Goal: Book appointment/travel/reservation

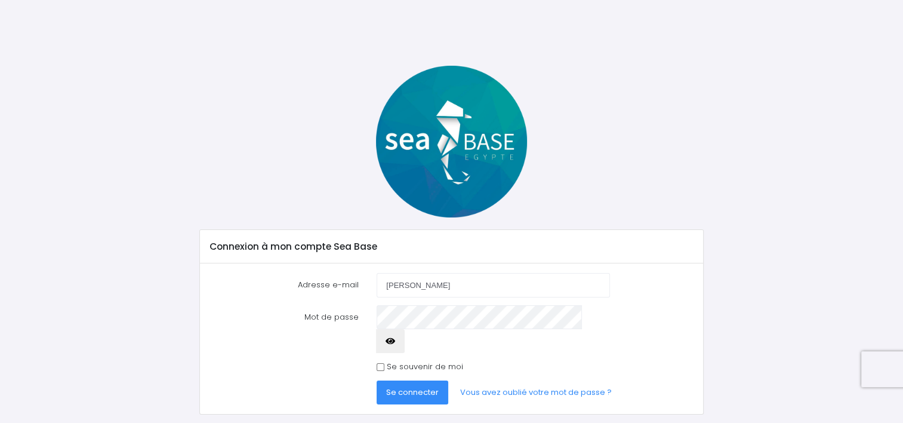
type input "[EMAIL_ADDRESS][DOMAIN_NAME]"
click at [377, 380] on button "Se connecter" at bounding box center [413, 392] width 72 height 24
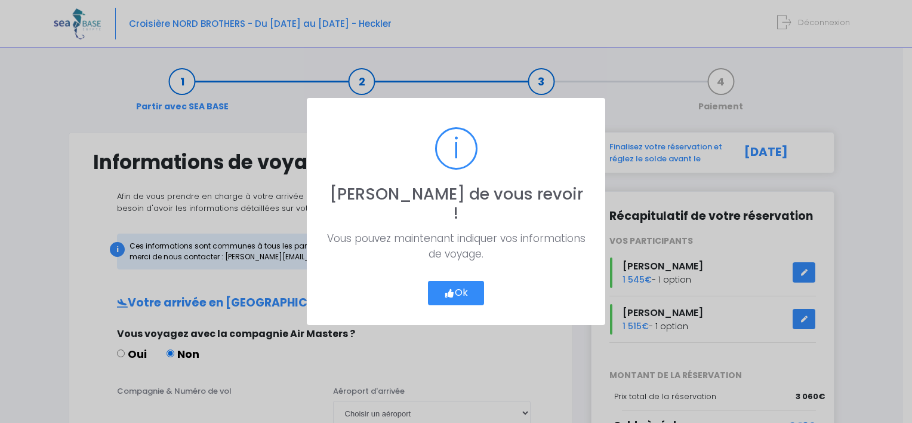
click at [459, 284] on button "Ok" at bounding box center [456, 293] width 56 height 25
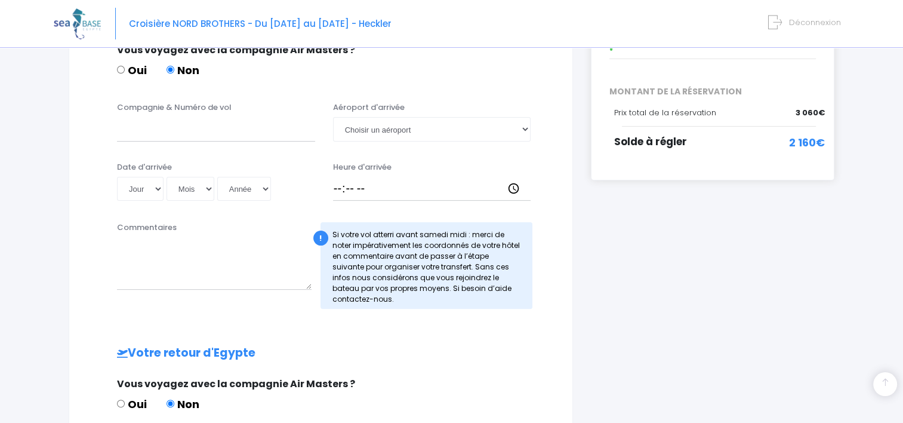
scroll to position [119, 0]
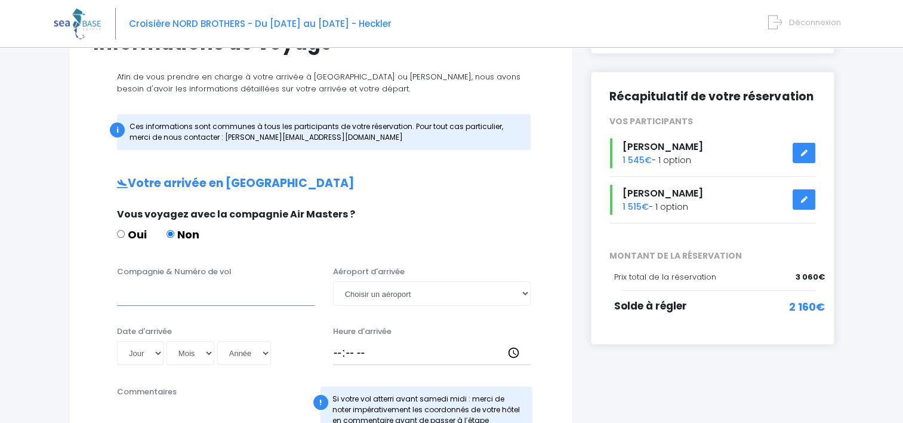
click at [190, 299] on input "Compagnie & Numéro de vol" at bounding box center [216, 293] width 198 height 24
type input "Transavia TO4340"
click at [162, 357] on select "Jour 01 02 03 04 05 06 07 08 09 10 11 12 13 14 15 16 17 18 19 20 21 22 23 24 25…" at bounding box center [140, 353] width 47 height 24
select select "24"
click at [117, 341] on select "Jour 01 02 03 04 05 06 07 08 09 10 11 12 13 14 15 16 17 18 19 20 21 22 23 24 25…" at bounding box center [140, 353] width 47 height 24
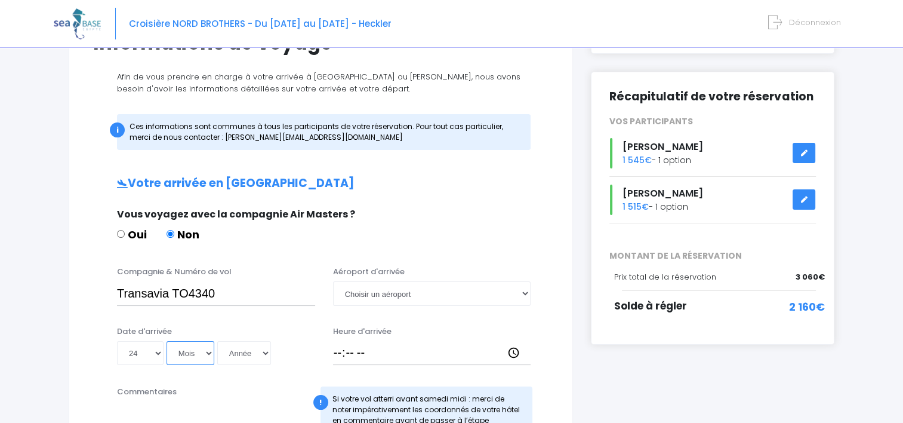
click at [191, 358] on select "Mois 01 02 03 04 05 06 07 08 09 10 11 12" at bounding box center [191, 353] width 48 height 24
select select "10"
click at [167, 341] on select "Mois 01 02 03 04 05 06 07 08 09 10 11 12" at bounding box center [191, 353] width 48 height 24
click at [244, 357] on select "Année 2045 2044 2043 2042 2041 2040 2039 2038 2037 2036 2035 2034 2033 2032 203…" at bounding box center [244, 353] width 54 height 24
select select "2025"
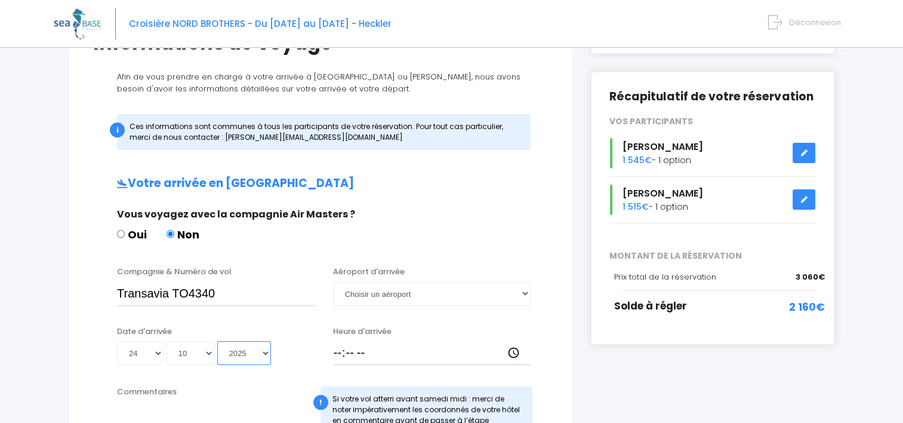
click at [217, 341] on select "Année 2045 2044 2043 2042 2041 2040 2039 2038 2037 2036 2035 2034 2033 2032 203…" at bounding box center [244, 353] width 54 height 24
type input "2025-10-24"
click at [417, 294] on select "Choisir un aéroport Hurghada Marsa Alam" at bounding box center [432, 293] width 198 height 24
select select "Hurghada"
click at [333, 281] on select "Choisir un aéroport Hurghada Marsa Alam" at bounding box center [432, 293] width 198 height 24
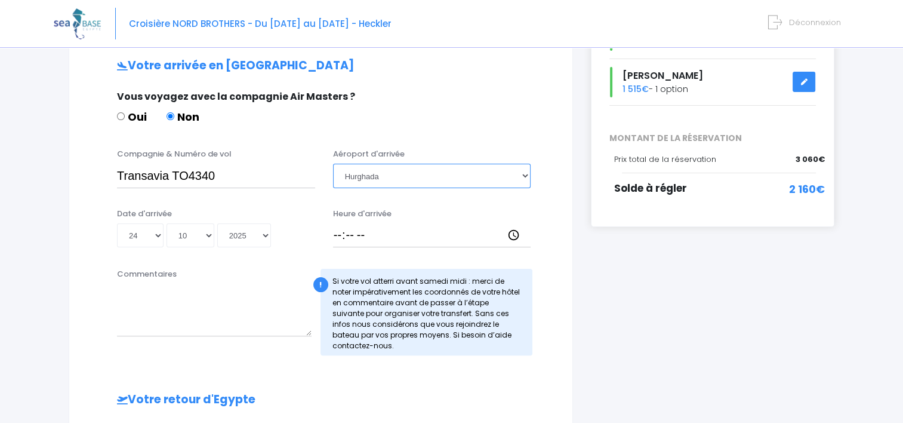
scroll to position [239, 0]
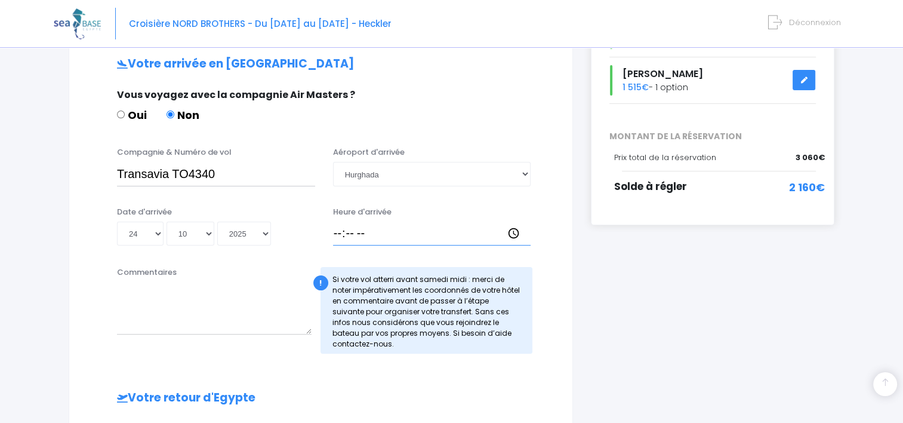
click at [379, 232] on input "Heure d'arrivée" at bounding box center [432, 233] width 198 height 24
type input "14:30"
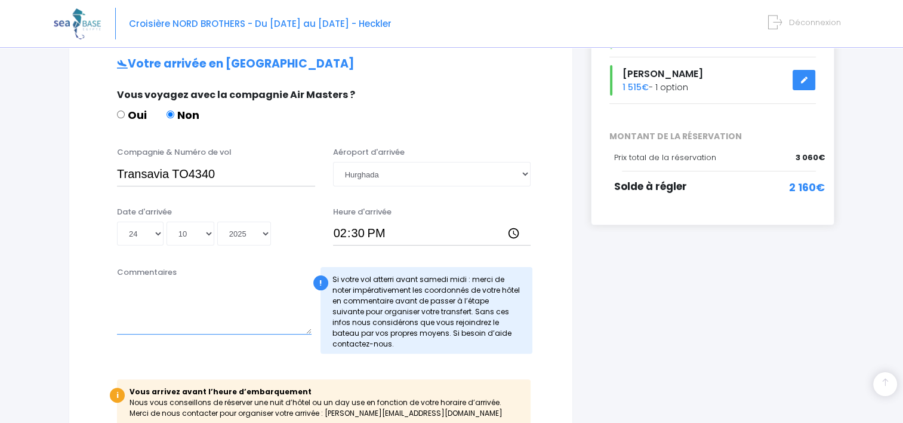
click at [158, 325] on textarea "Commentaires" at bounding box center [214, 308] width 195 height 53
click at [234, 300] on textarea "Pickalbatros Blu Spa Resort - El Corniche St., Al Mamsha El Seyahi, . Village R…" at bounding box center [214, 308] width 195 height 53
click at [146, 316] on textarea "Pickalbatros Blu Spa Resort - El Corniche St., Al Mamsha El Seyahi, . Village R…" at bounding box center [214, 308] width 195 height 53
click at [219, 313] on textarea "Pickalbatros Blu Spa Resort - El Corniche St., Al Mamsha El Seyahi, . Village R…" at bounding box center [214, 308] width 195 height 53
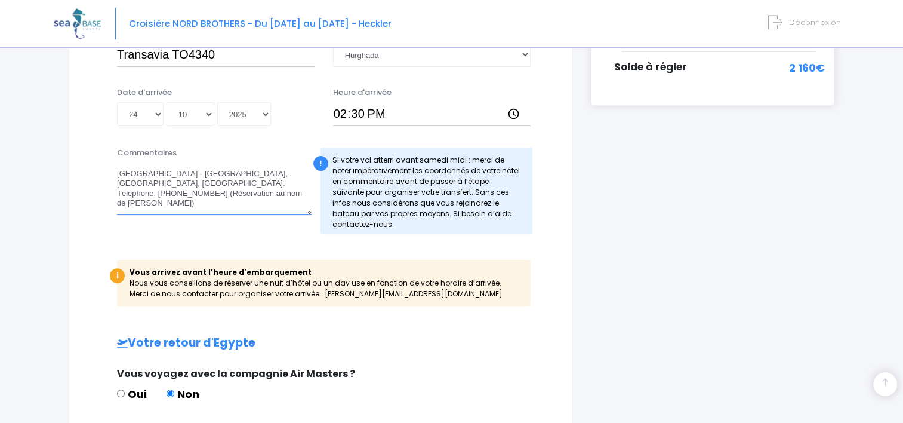
scroll to position [478, 0]
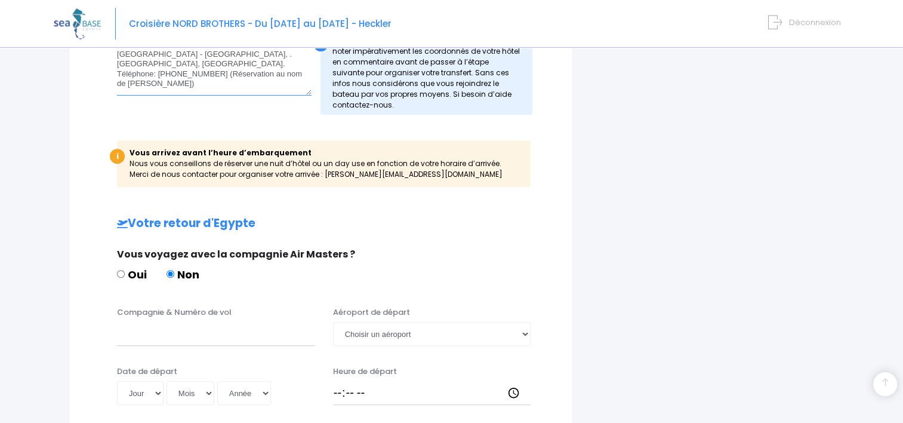
type textarea "Pickalbatros Blu Spa Resort - El Corniche St., Al Mamsha El Seyahi, . Village R…"
click at [190, 341] on input "Compagnie & Numéro de vol" at bounding box center [216, 334] width 198 height 24
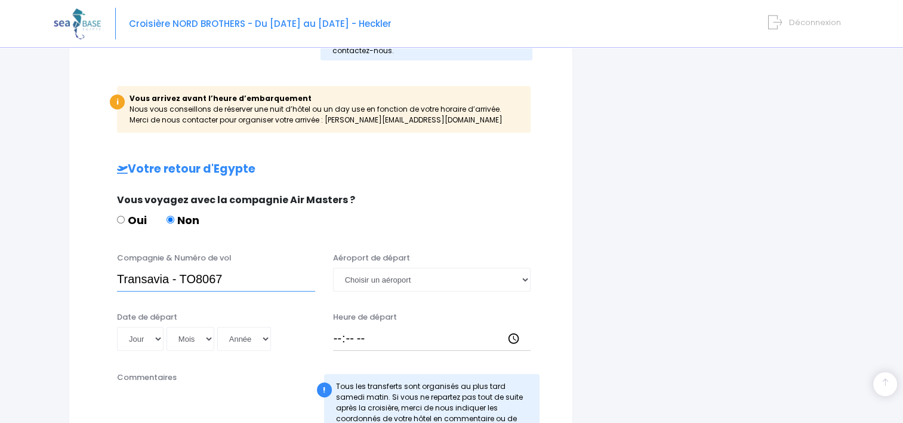
scroll to position [597, 0]
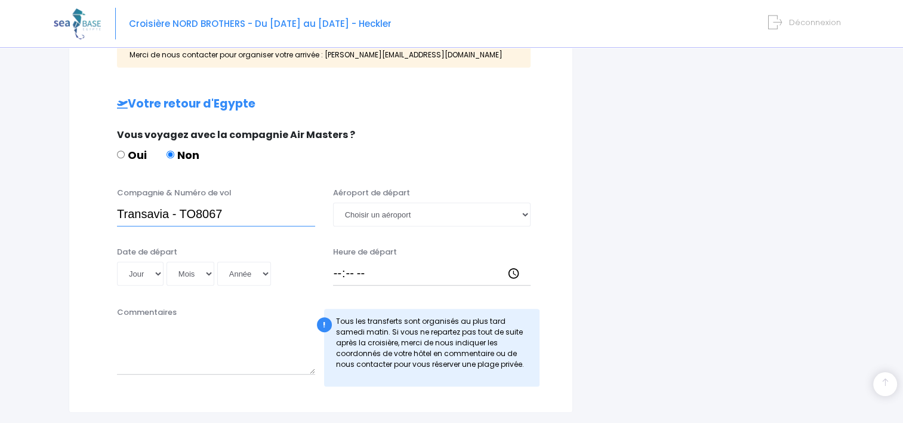
type input "Transavia - TO8067"
click at [153, 276] on select "Jour 01 02 03 04 05 06 07 08 09 10 11 12 13 14 15 16 17 18 19 20 21 22 23 24 25…" at bounding box center [140, 273] width 47 height 24
select select "01"
click at [117, 261] on select "Jour 01 02 03 04 05 06 07 08 09 10 11 12 13 14 15 16 17 18 19 20 21 22 23 24 25…" at bounding box center [140, 273] width 47 height 24
click at [201, 280] on select "Mois 01 02 03 04 05 06 07 08 09 10 11 12" at bounding box center [191, 273] width 48 height 24
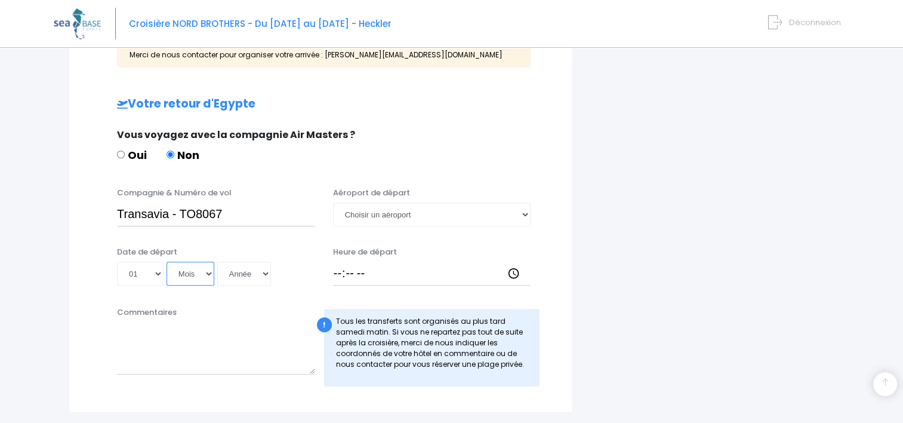
select select "11"
click at [167, 261] on select "Mois 01 02 03 04 05 06 07 08 09 10 11 12" at bounding box center [191, 273] width 48 height 24
click at [248, 275] on select "Année 2045 2044 2043 2042 2041 2040 2039 2038 2037 2036 2035 2034 2033 2032 203…" at bounding box center [244, 273] width 54 height 24
select select "2025"
click at [217, 261] on select "Année 2045 2044 2043 2042 2041 2040 2039 2038 2037 2036 2035 2034 2033 2032 203…" at bounding box center [244, 273] width 54 height 24
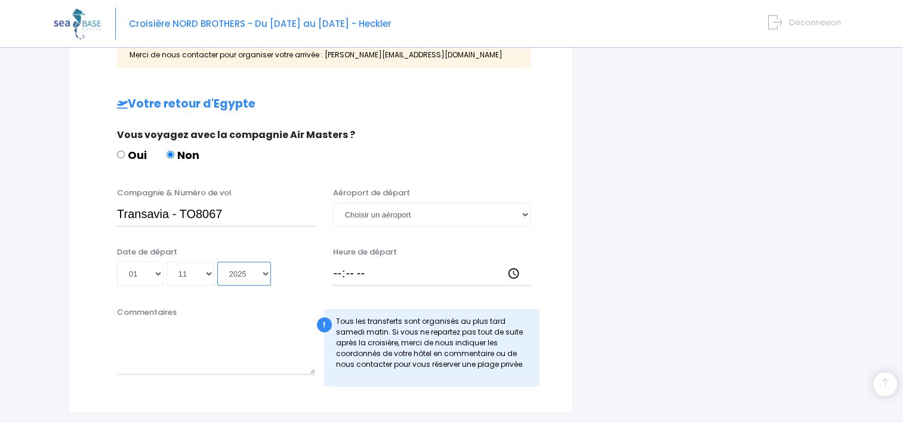
type input "2025-11-01"
click at [408, 218] on select "Choisir un aéroport Hurghada Marsa Alam" at bounding box center [432, 214] width 198 height 24
select select "Hurghada"
click at [333, 202] on select "Choisir un aéroport Hurghada Marsa Alam" at bounding box center [432, 214] width 198 height 24
click at [361, 274] on input "Heure de départ" at bounding box center [432, 273] width 198 height 24
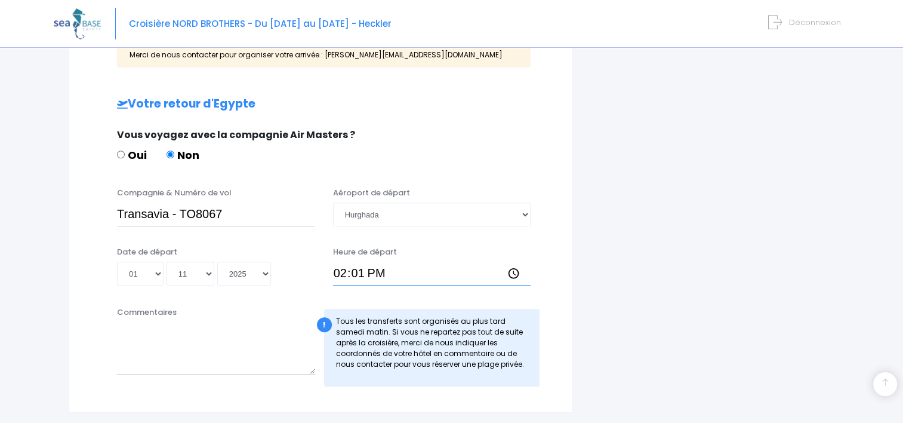
type input "14:15"
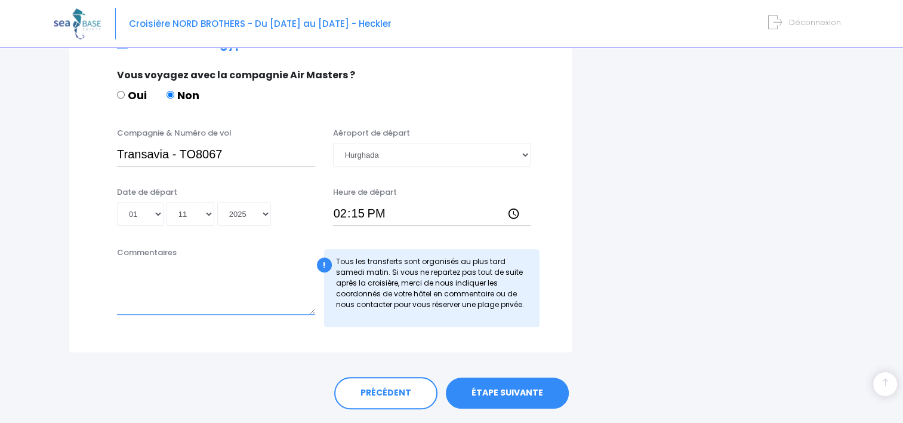
click at [173, 305] on textarea "Commentaires" at bounding box center [216, 288] width 198 height 53
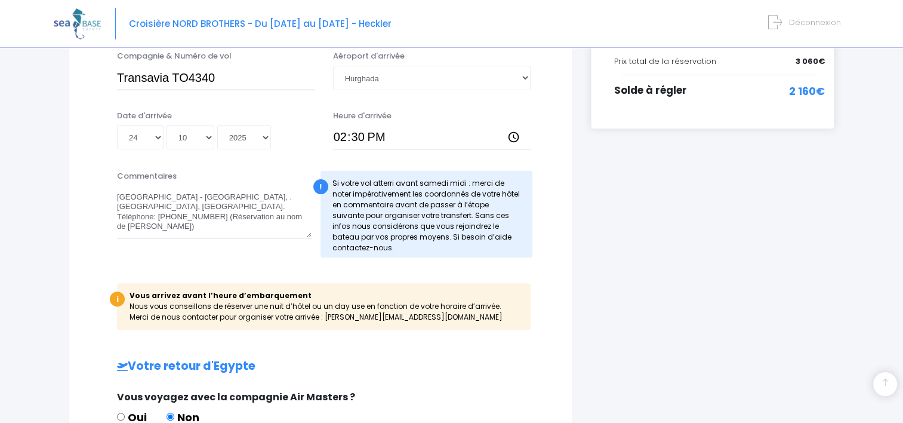
scroll to position [299, 0]
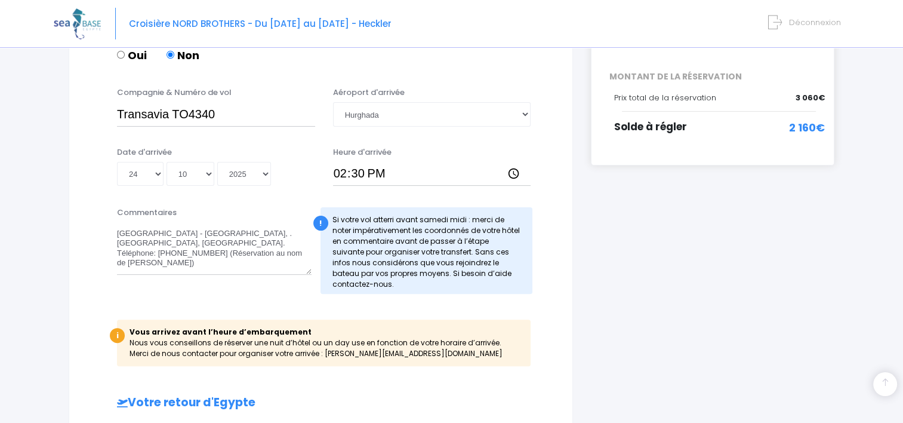
click at [626, 280] on div "i Finalisez votre réservation et réglez le solde avant le 26/08/2025 Récapitula…" at bounding box center [712, 272] width 261 height 878
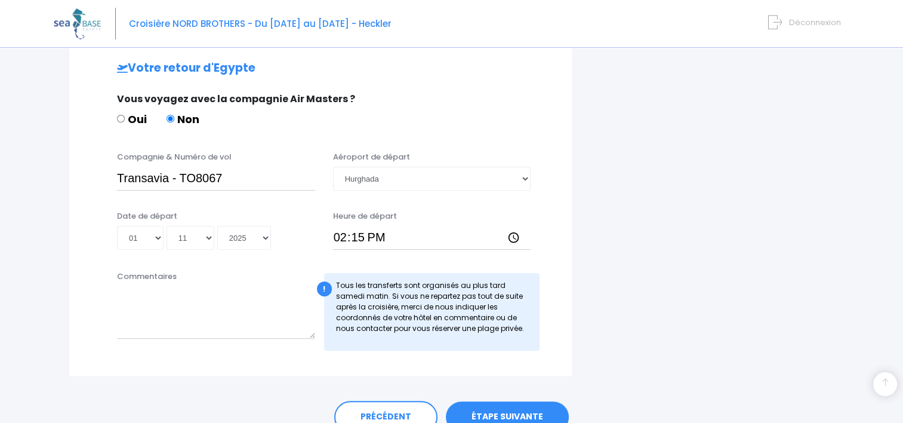
scroll to position [690, 0]
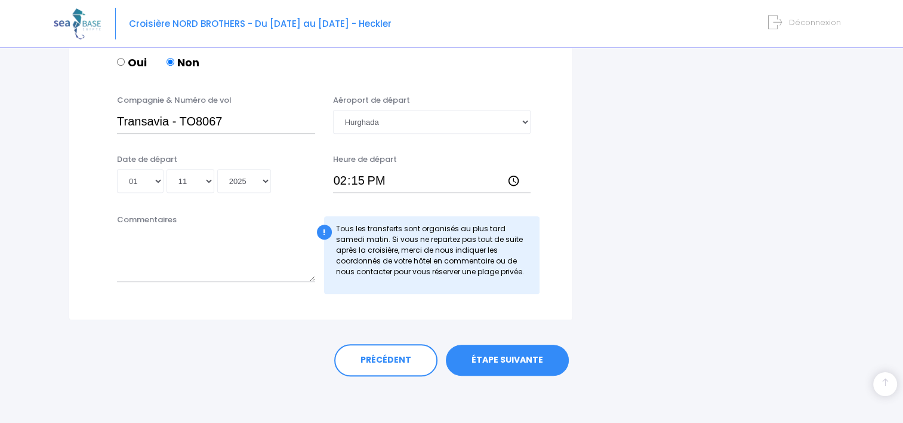
click at [518, 361] on link "ÉTAPE SUIVANTE" at bounding box center [507, 359] width 123 height 31
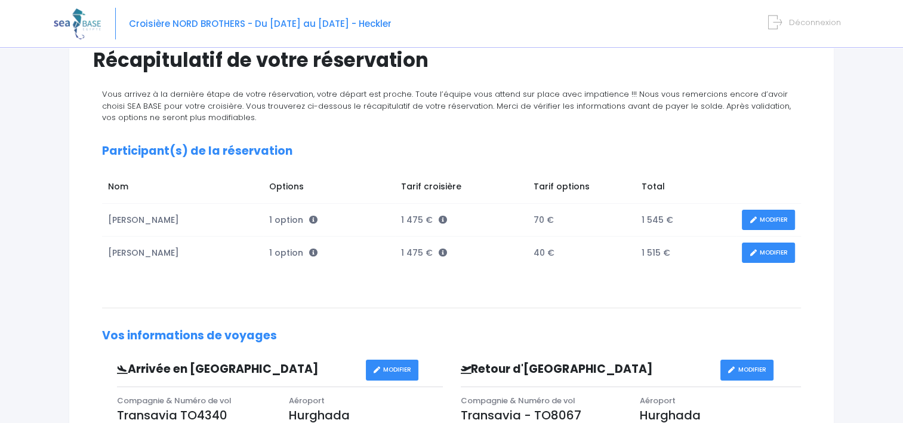
scroll to position [119, 0]
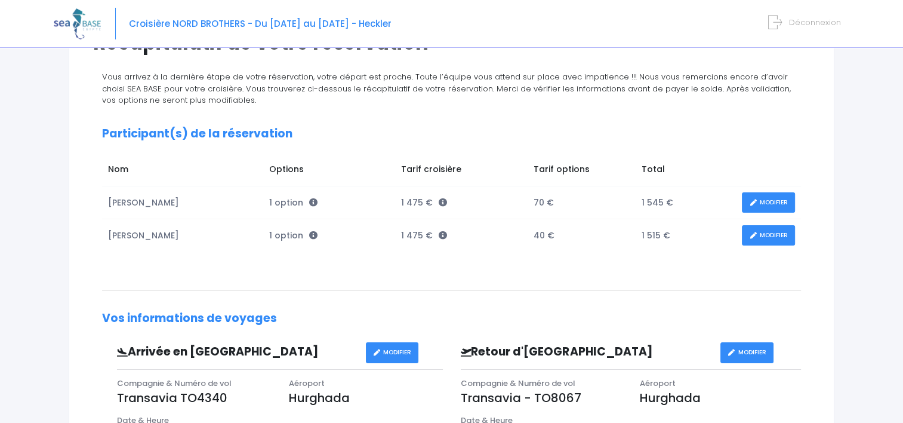
click at [765, 202] on link "MODIFIER" at bounding box center [768, 202] width 53 height 21
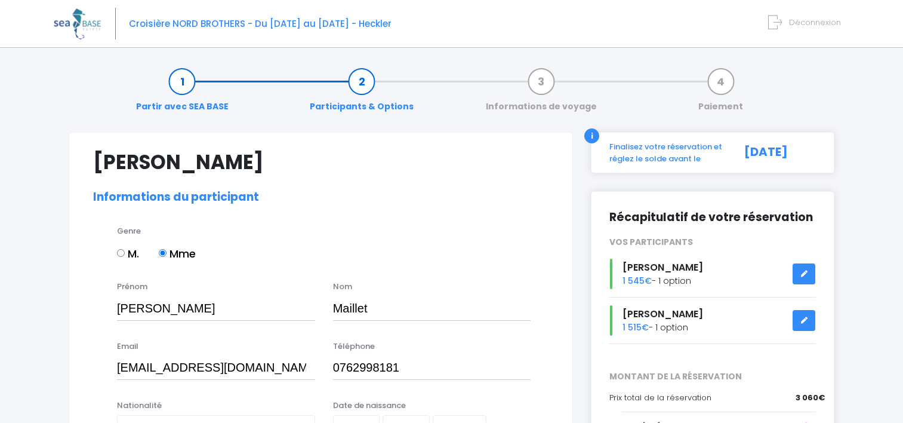
select select "N3"
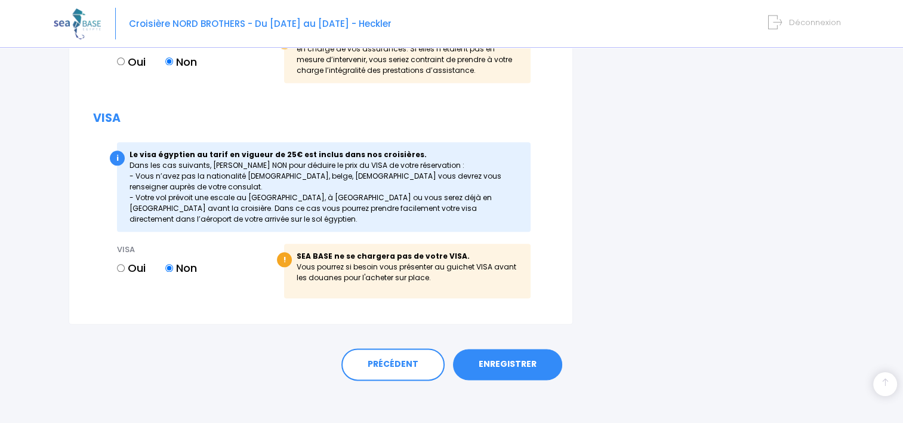
scroll to position [1420, 0]
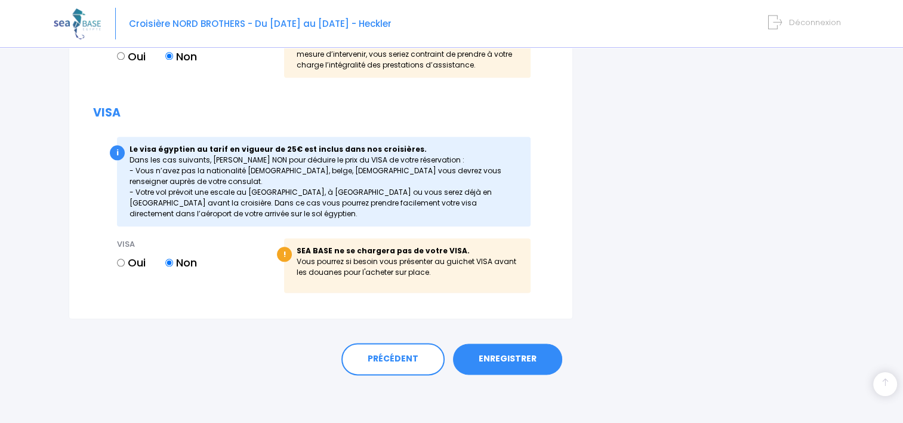
click at [513, 365] on link "ENREGISTRER" at bounding box center [507, 358] width 109 height 31
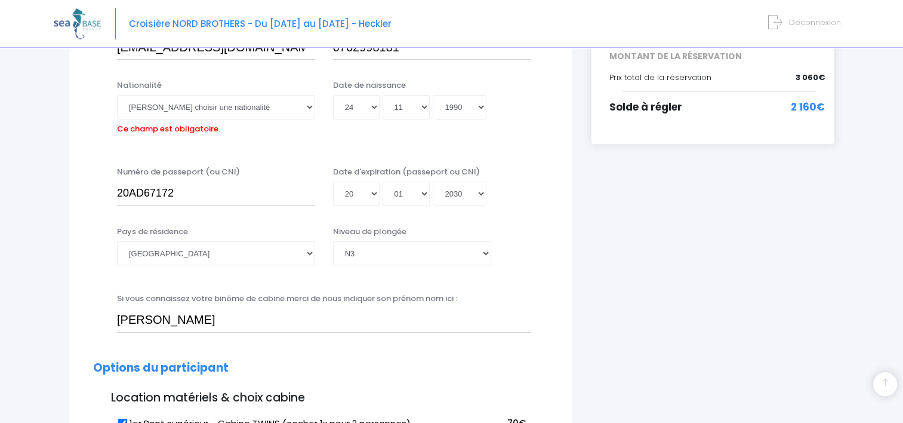
scroll to position [296, 0]
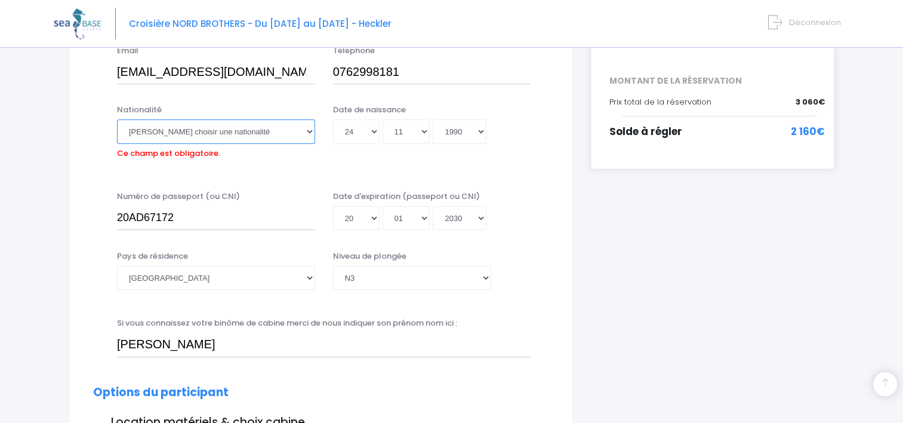
click at [217, 138] on select "Veuillez choisir une nationalité Afghane Albanaise Algerienne Allemande America…" at bounding box center [216, 131] width 198 height 24
select select "Française"
click at [117, 119] on select "Veuillez choisir une nationalité Afghane Albanaise Algerienne Allemande America…" at bounding box center [216, 131] width 198 height 24
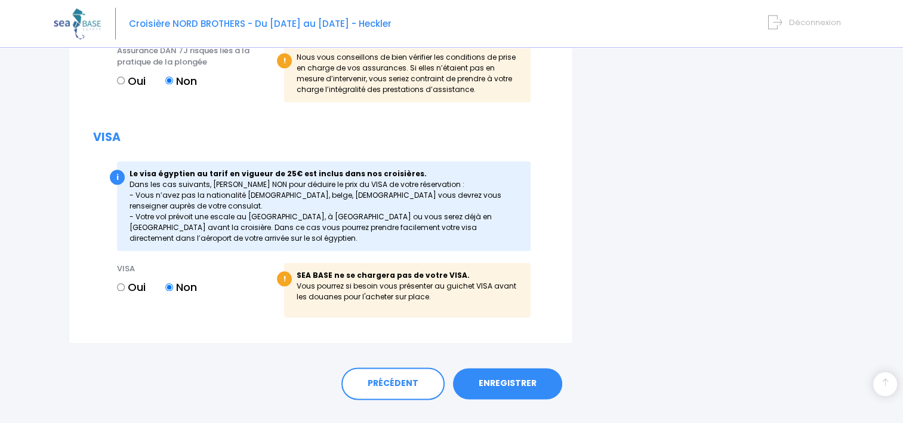
scroll to position [1420, 0]
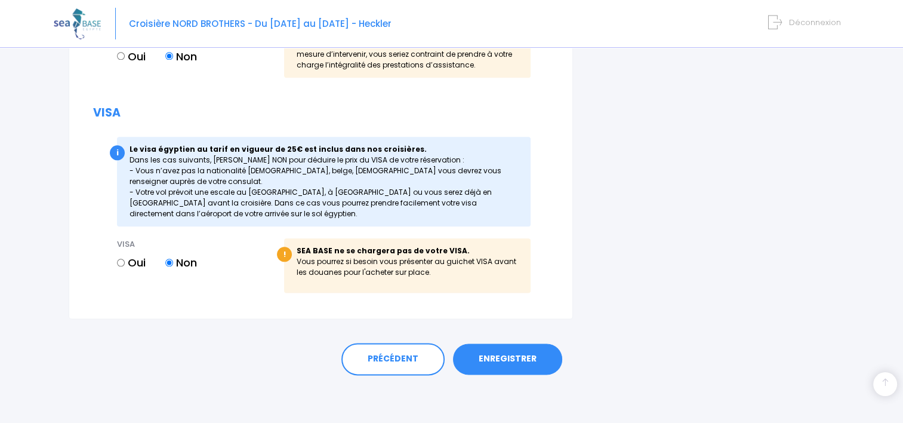
click at [528, 364] on link "ENREGISTRER" at bounding box center [507, 358] width 109 height 31
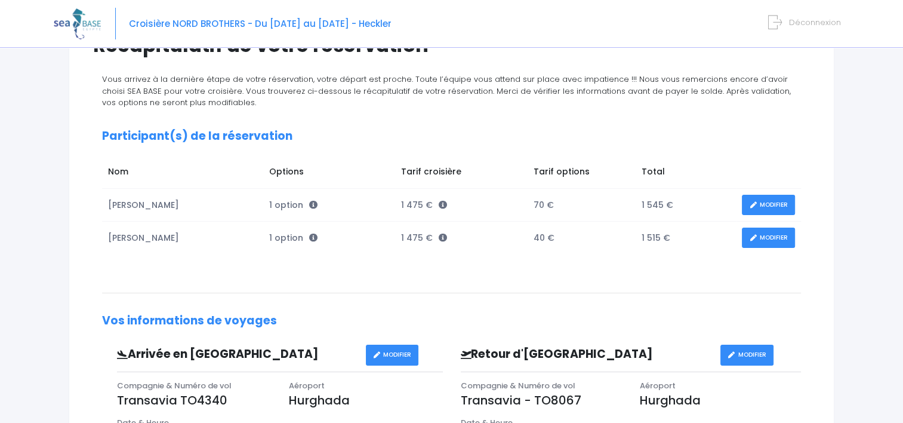
scroll to position [119, 0]
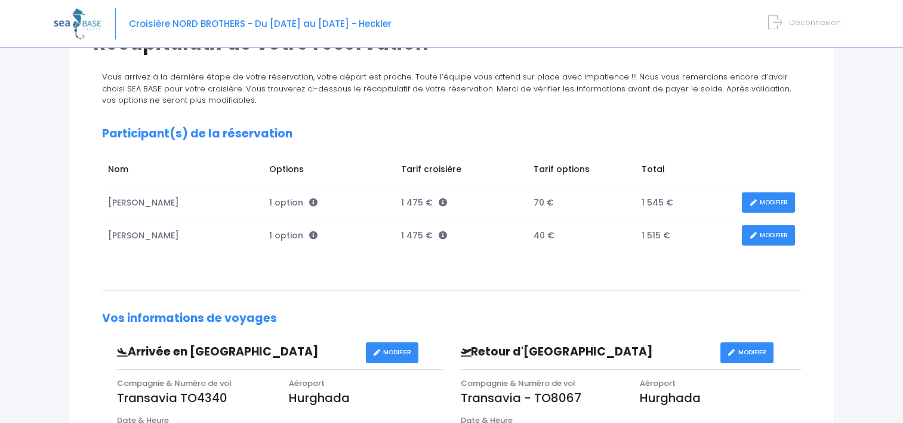
click at [767, 239] on link "MODIFIER" at bounding box center [768, 235] width 53 height 21
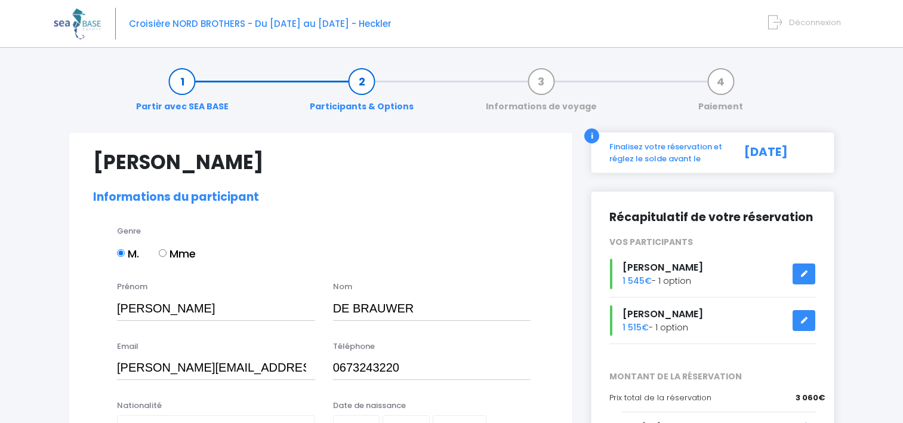
select select "N3"
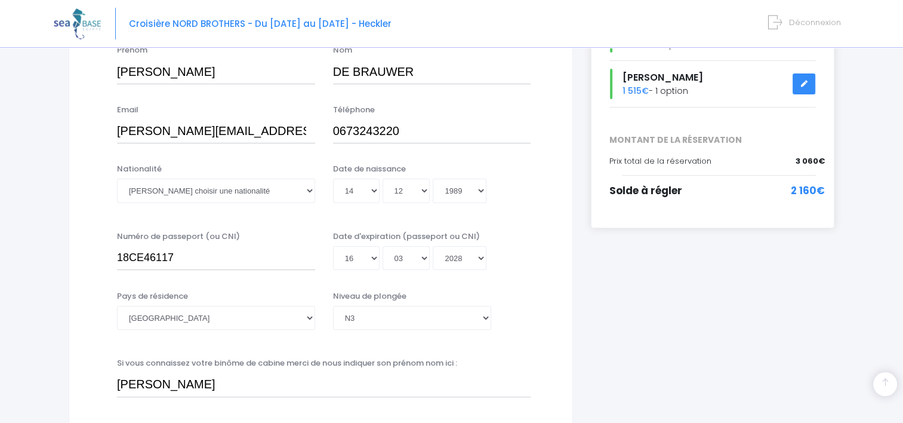
scroll to position [239, 0]
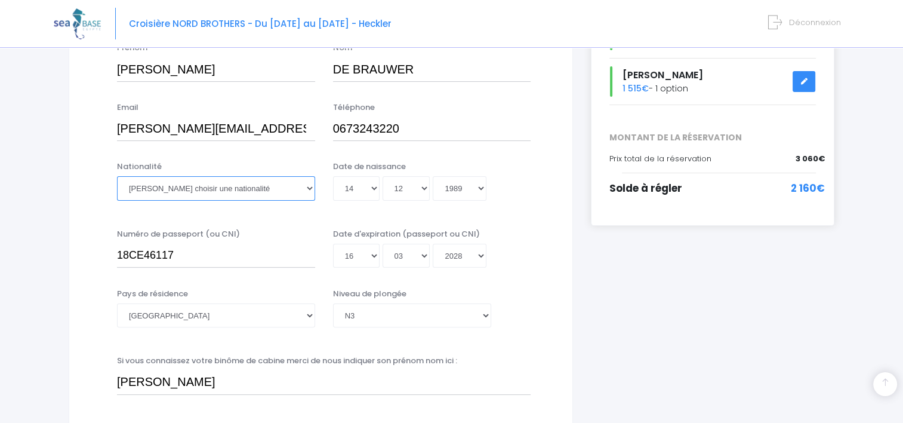
click at [277, 193] on select "Veuillez choisir une nationalité Afghane Albanaise Algerienne Allemande America…" at bounding box center [216, 188] width 198 height 24
select select "Française"
click at [117, 176] on select "Veuillez choisir une nationalité Afghane Albanaise Algerienne Allemande America…" at bounding box center [216, 188] width 198 height 24
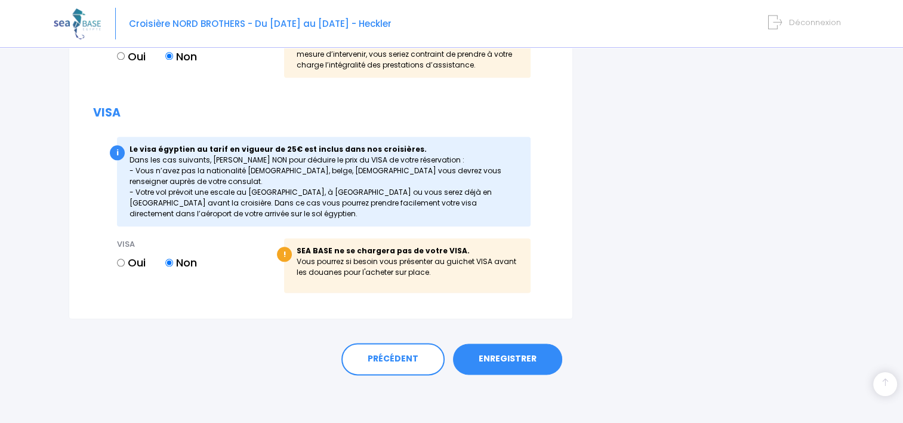
scroll to position [1420, 0]
click at [523, 365] on link "ENREGISTRER" at bounding box center [507, 358] width 109 height 31
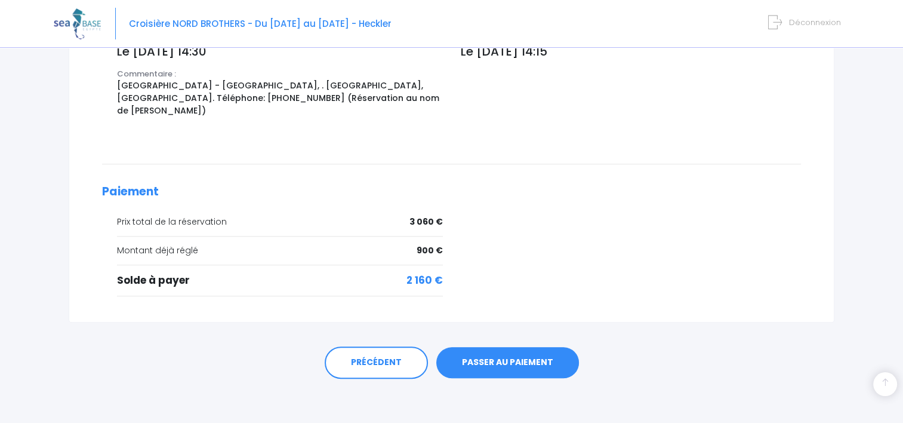
scroll to position [504, 0]
click at [510, 362] on link "PASSER AU PAIEMENT" at bounding box center [507, 361] width 143 height 31
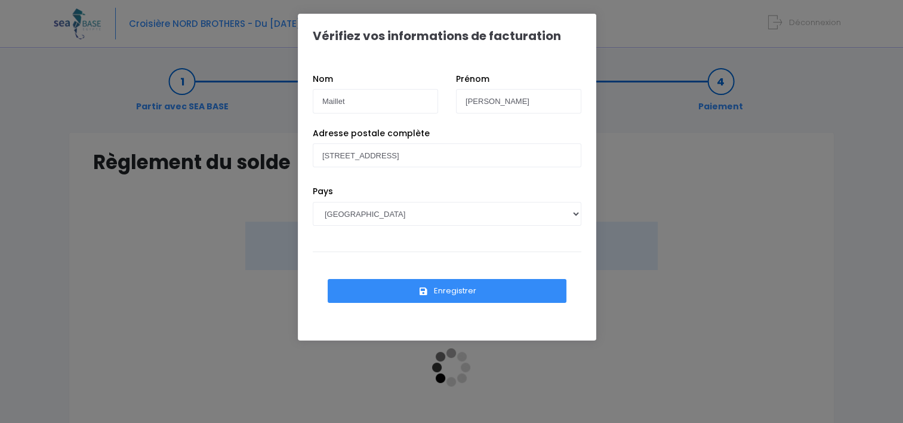
click at [469, 294] on button "Enregistrer" at bounding box center [447, 291] width 239 height 24
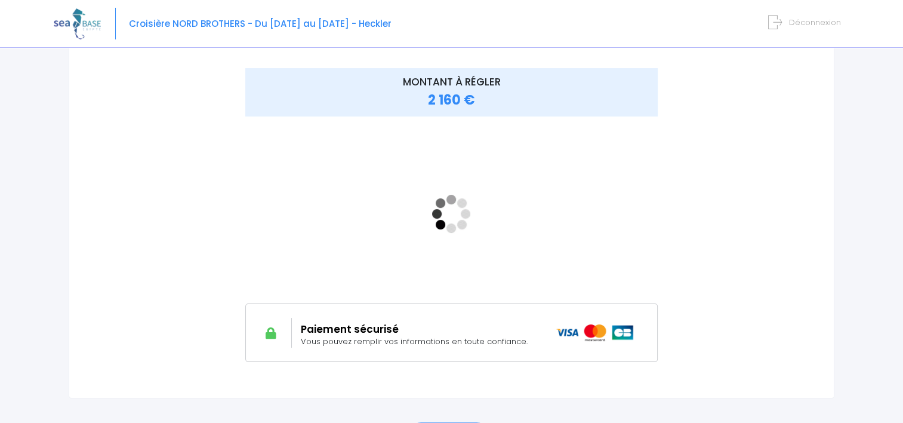
scroll to position [179, 0]
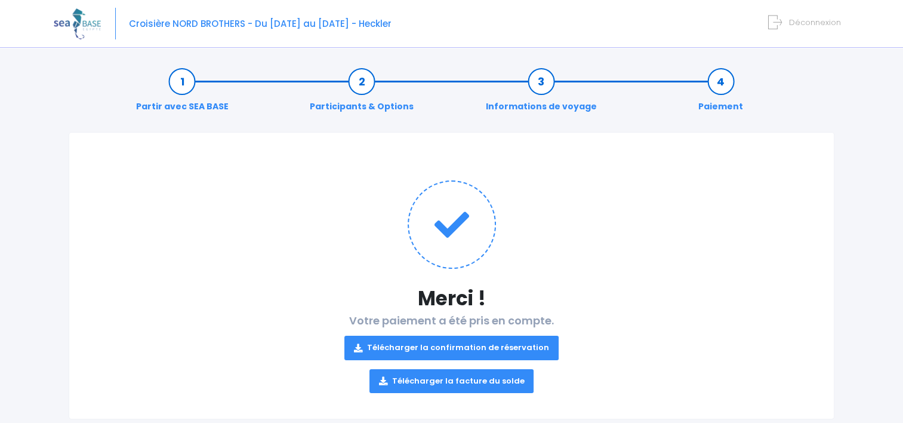
scroll to position [25, 0]
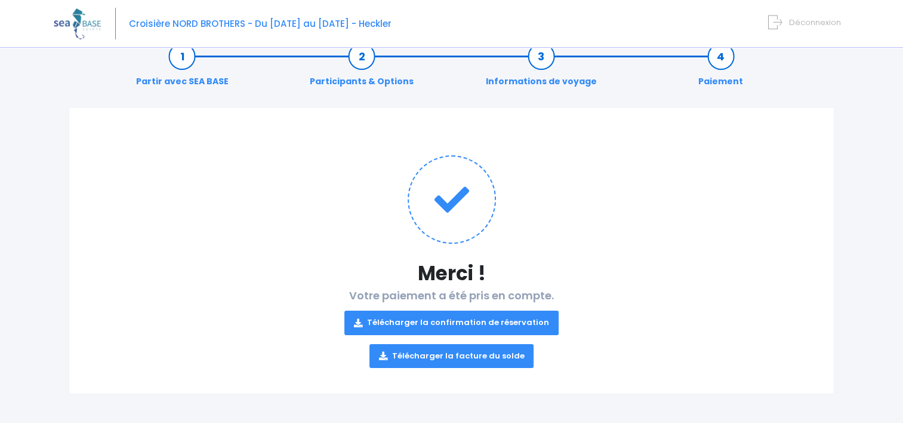
click at [427, 325] on link "Télécharger la confirmation de réservation" at bounding box center [451, 322] width 214 height 24
click at [478, 358] on link "Télécharger la facture du solde" at bounding box center [452, 356] width 165 height 24
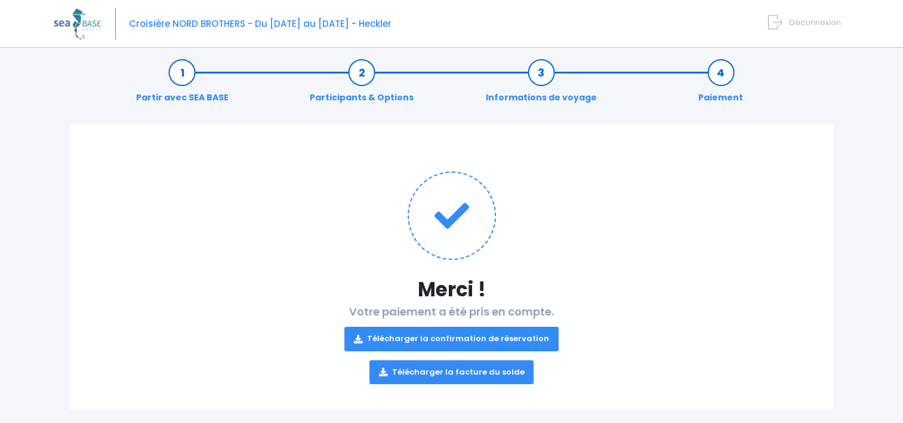
scroll to position [0, 0]
